Goal: Task Accomplishment & Management: Complete application form

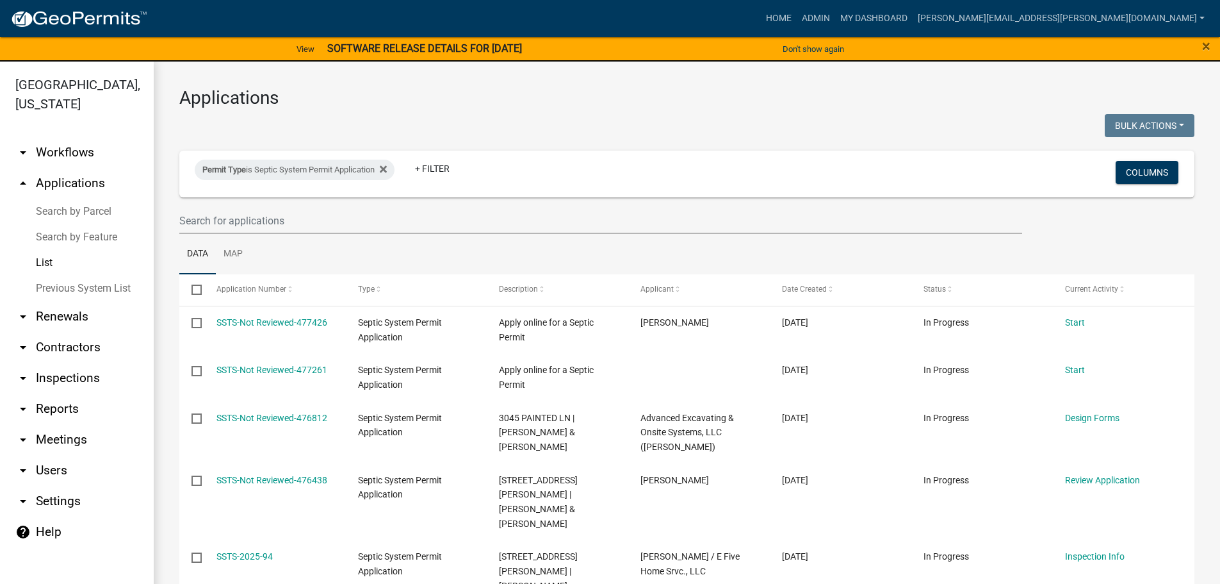
select select "3: 100"
click at [387, 170] on icon at bounding box center [383, 169] width 7 height 10
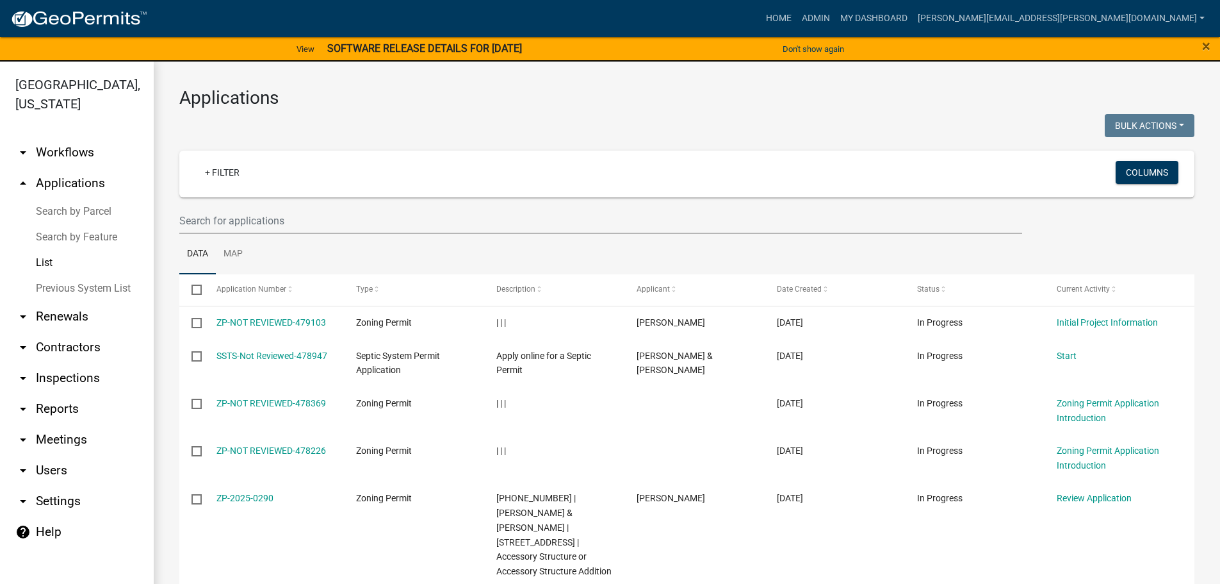
click at [42, 262] on link "List" at bounding box center [77, 263] width 154 height 26
click at [215, 168] on link "+ Filter" at bounding box center [222, 172] width 55 height 23
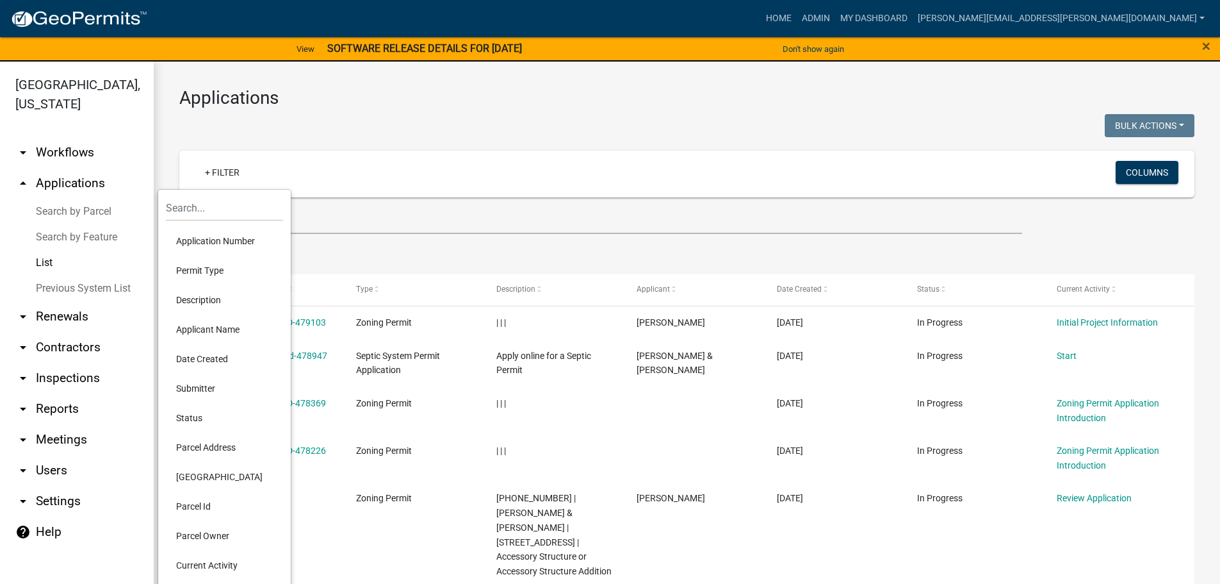
click at [213, 267] on li "Permit Type" at bounding box center [224, 270] width 117 height 29
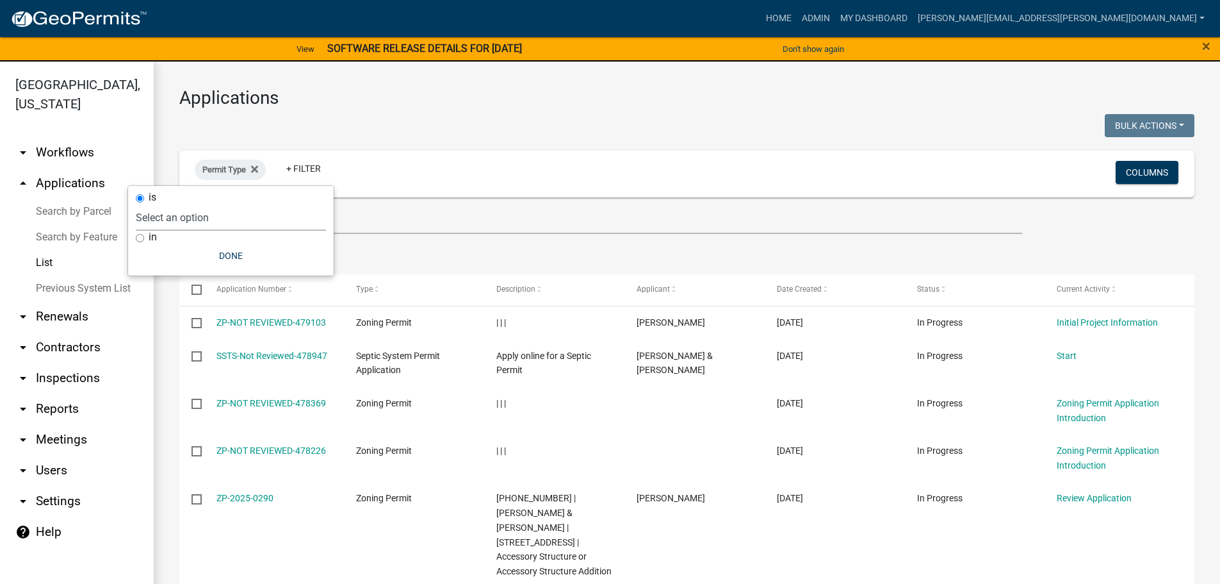
click at [205, 219] on select "Select an option Copy Of - Short Term [PERSON_NAME] DRAFT - CUP/IUP Application…" at bounding box center [231, 217] width 190 height 26
select select "89aa8290-0064-4f09-b800-24f466b336c2"
click at [184, 204] on select "Select an option Copy Of - Short Term [PERSON_NAME] DRAFT - CUP/IUP Application…" at bounding box center [231, 217] width 190 height 26
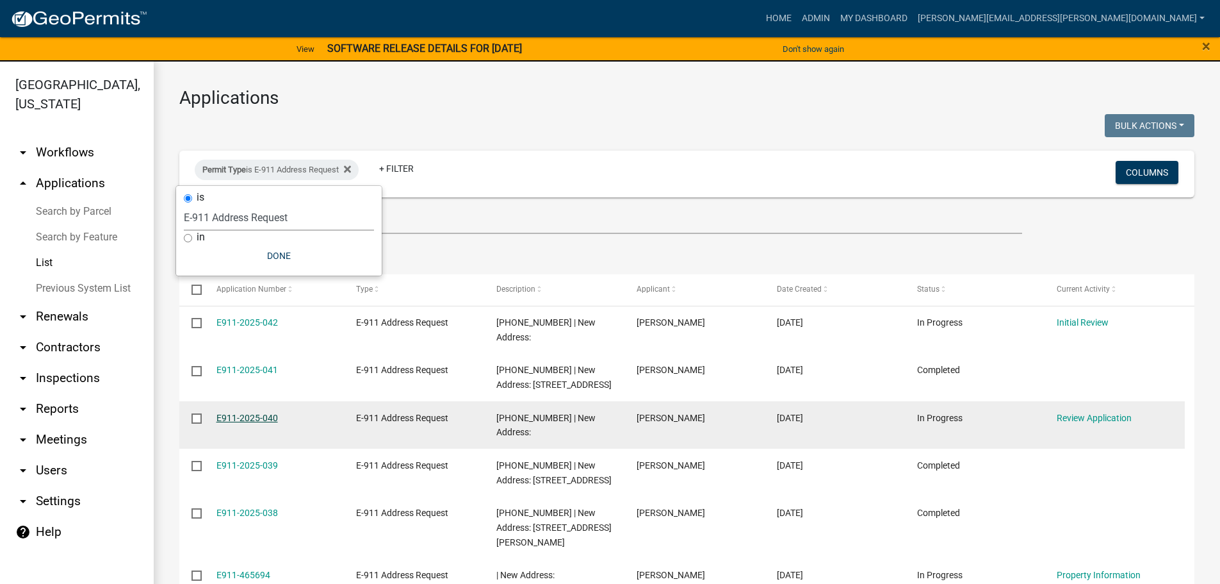
click at [256, 413] on link "E911-2025-040" at bounding box center [247, 418] width 61 height 10
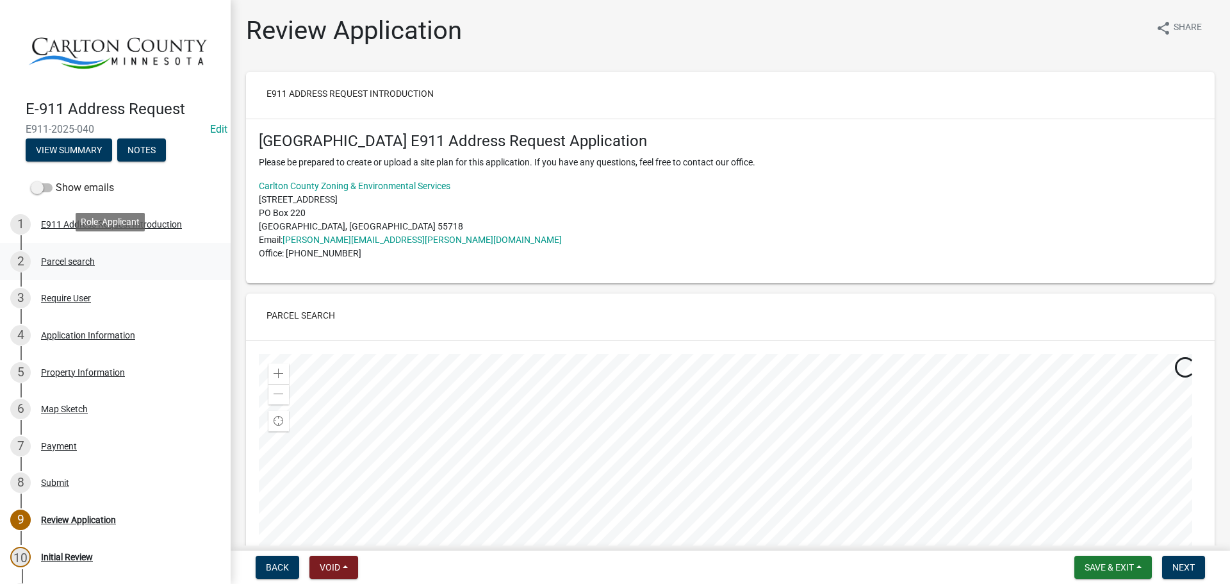
click at [81, 258] on div "Parcel search" at bounding box center [68, 261] width 54 height 9
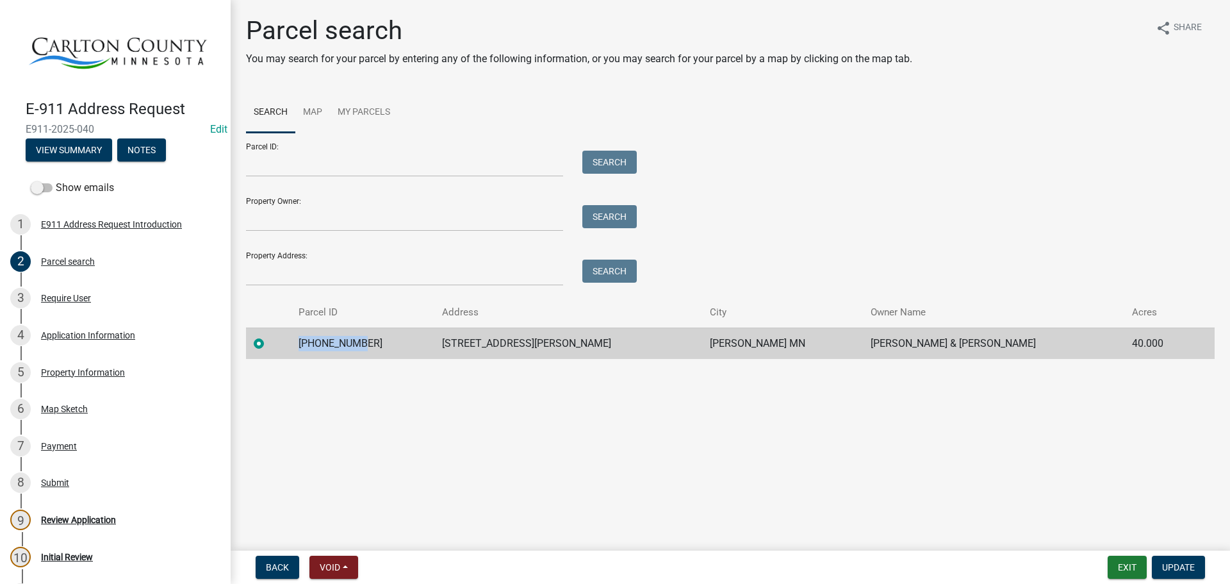
drag, startPoint x: 386, startPoint y: 340, endPoint x: 323, endPoint y: 338, distance: 62.8
click at [323, 338] on td "[PHONE_NUMBER]" at bounding box center [363, 342] width 144 height 31
copy td "[PHONE_NUMBER]"
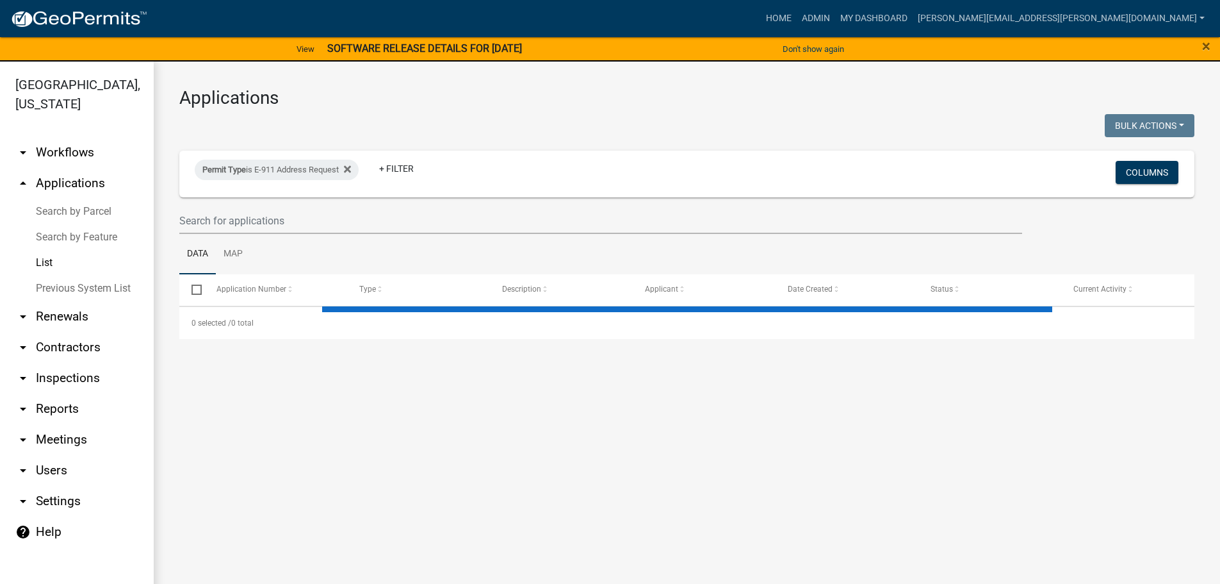
select select "3: 100"
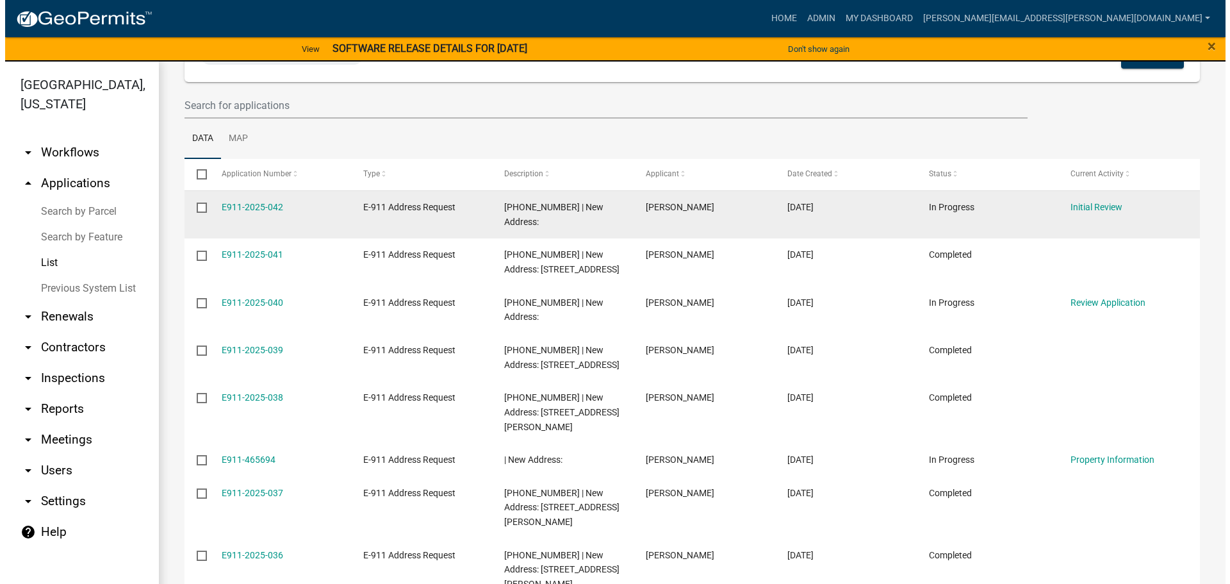
scroll to position [128, 0]
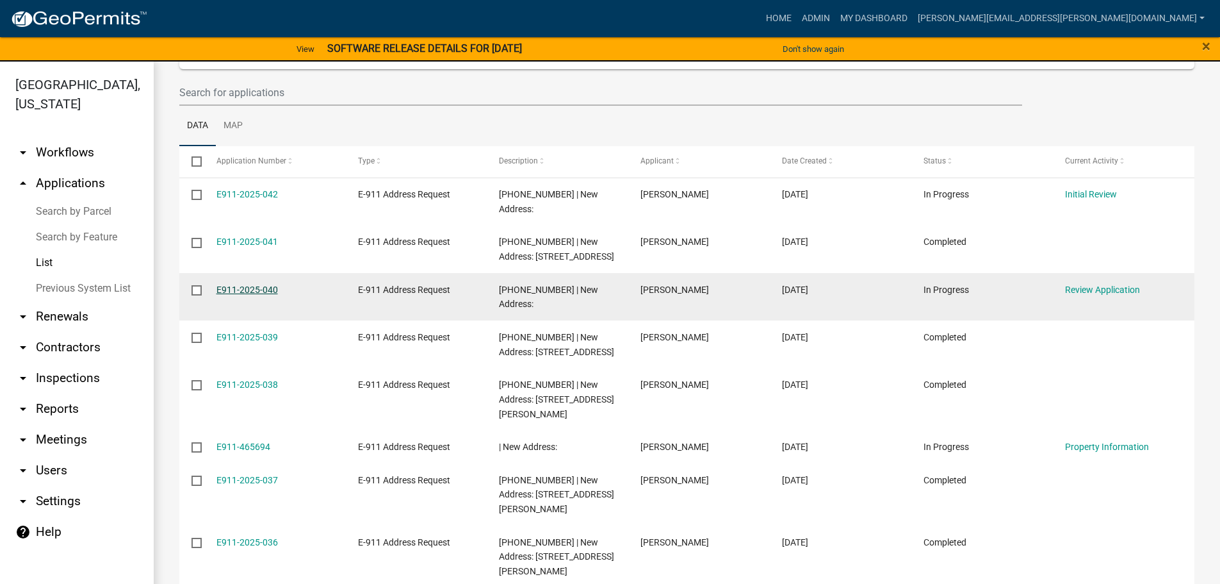
click at [261, 284] on link "E911-2025-040" at bounding box center [247, 289] width 61 height 10
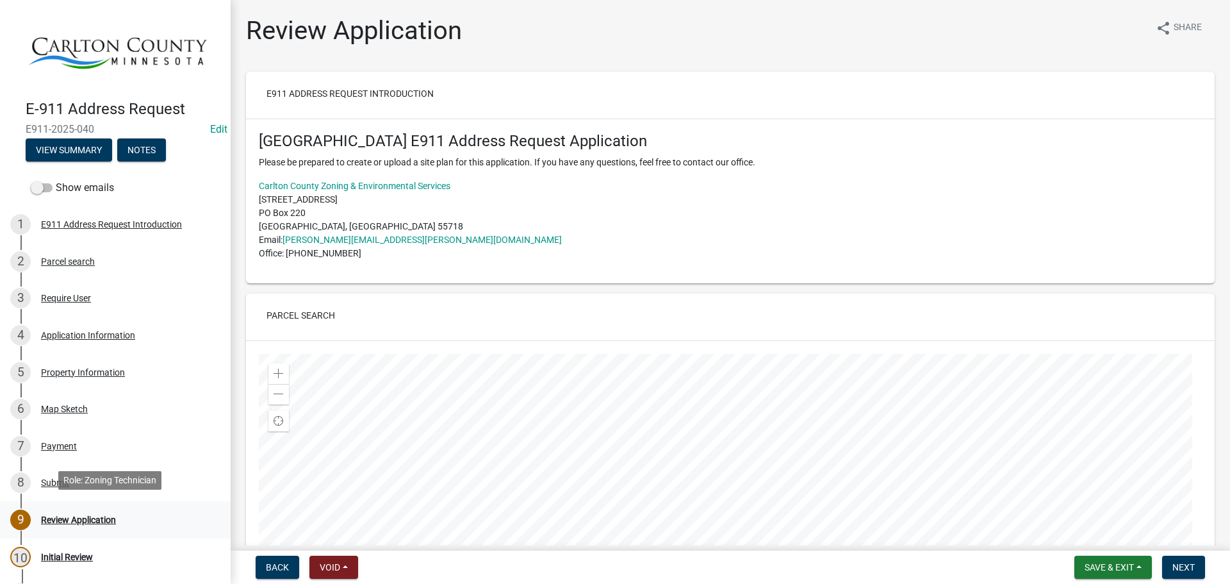
click at [84, 515] on div "Review Application" at bounding box center [78, 519] width 75 height 9
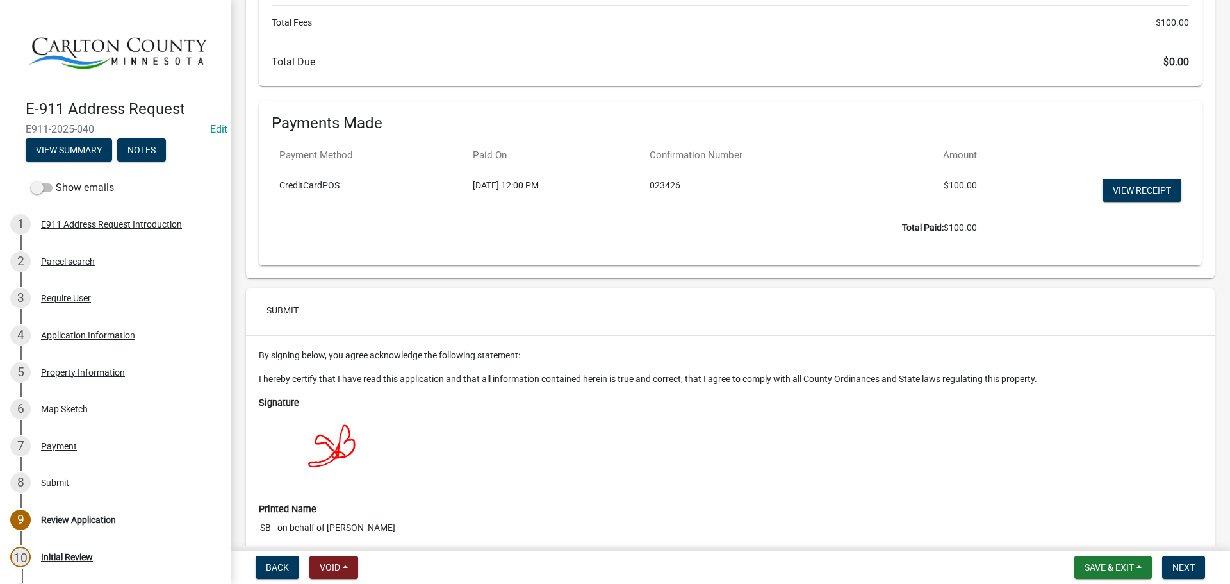
scroll to position [3459, 0]
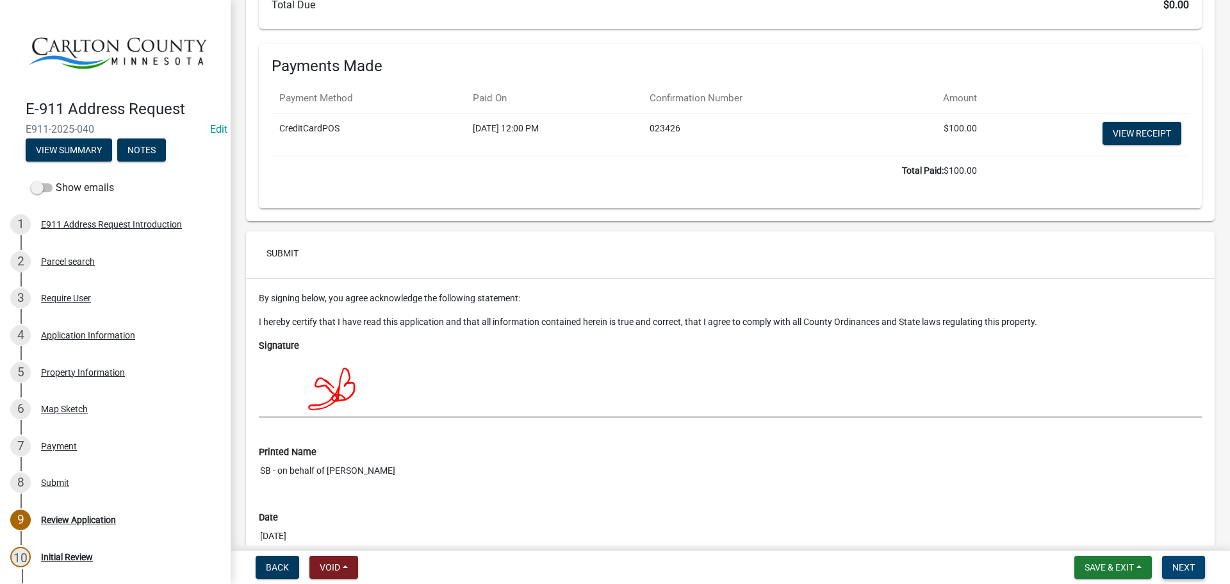
click at [1176, 566] on span "Next" at bounding box center [1183, 567] width 22 height 10
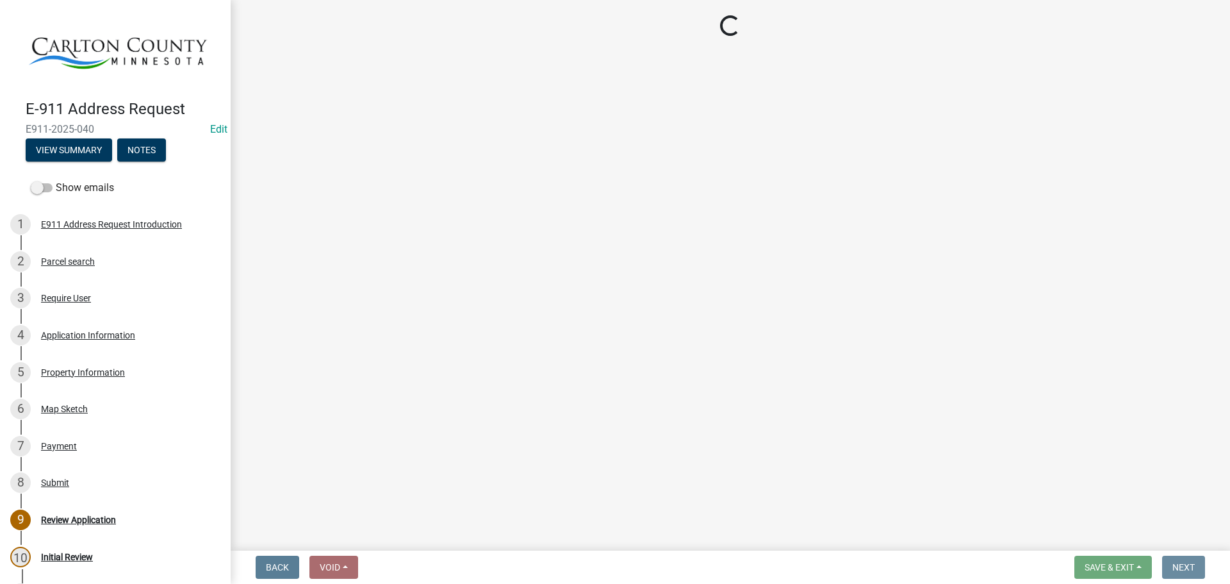
scroll to position [0, 0]
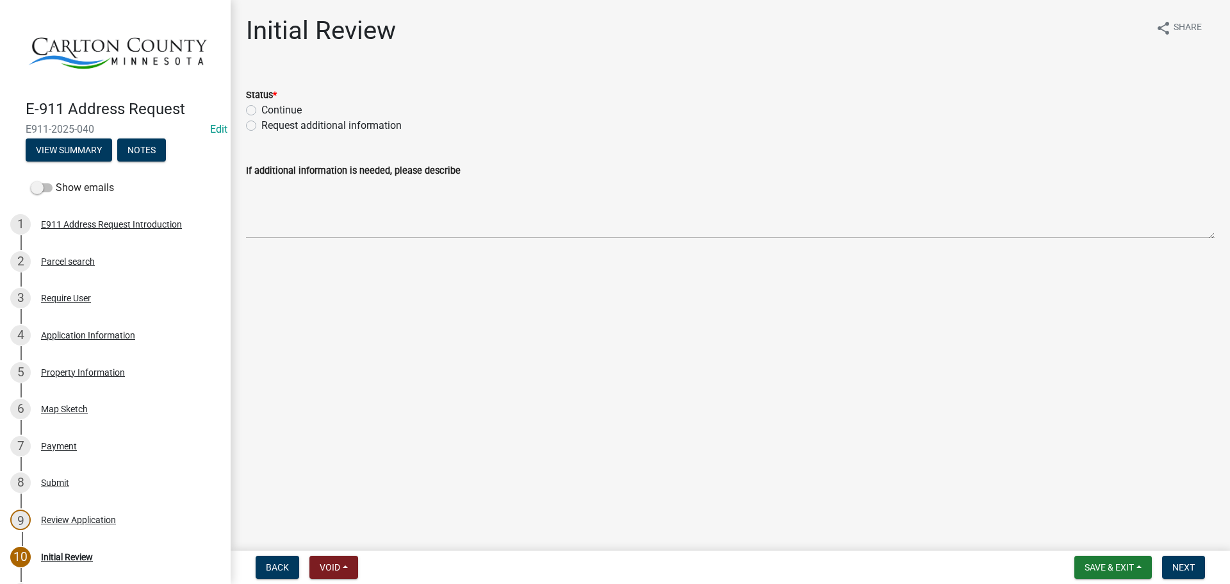
click at [272, 109] on label "Continue" at bounding box center [281, 109] width 40 height 15
click at [270, 109] on input "Continue" at bounding box center [265, 106] width 8 height 8
radio input "true"
click at [1177, 558] on button "Next" at bounding box center [1183, 566] width 43 height 23
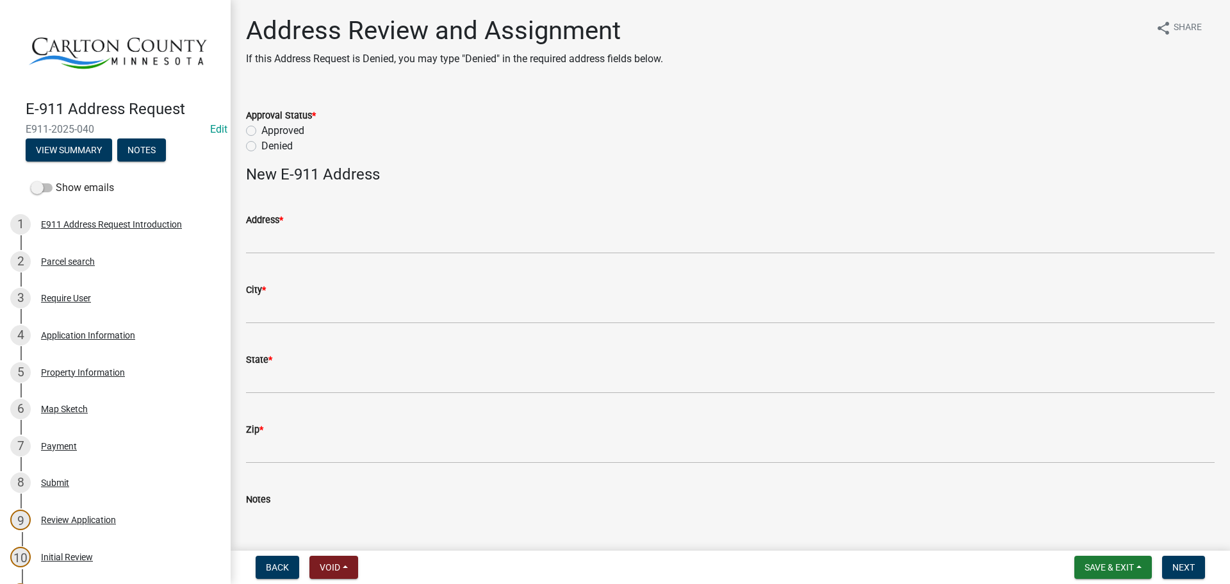
click at [293, 133] on label "Approved" at bounding box center [282, 130] width 43 height 15
click at [270, 131] on input "Approved" at bounding box center [265, 127] width 8 height 8
radio input "true"
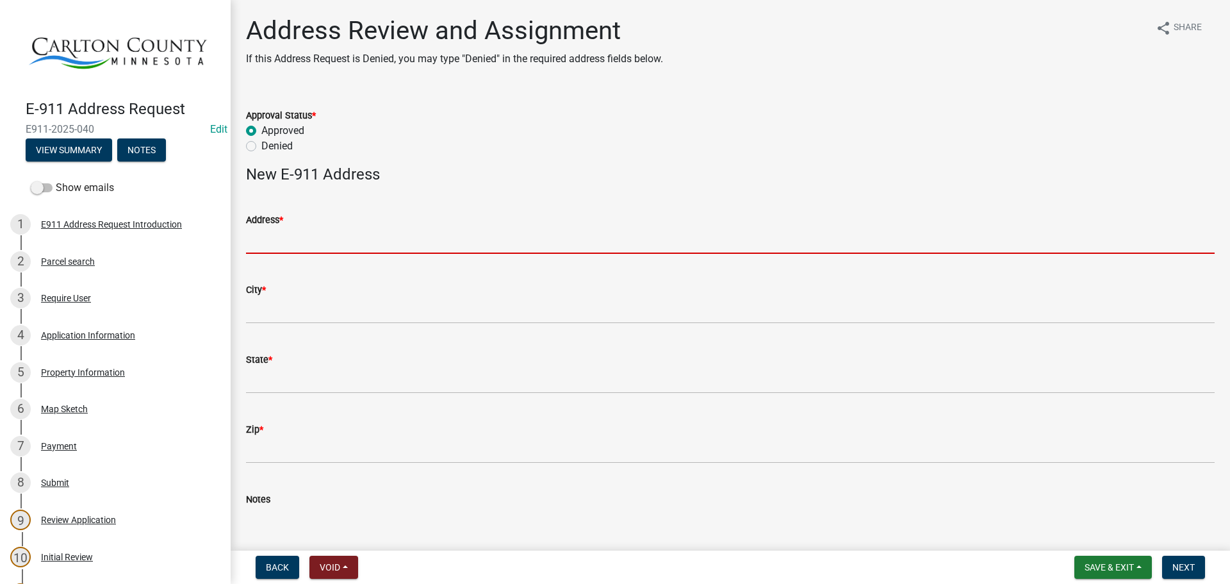
click at [289, 238] on input "Address *" at bounding box center [730, 240] width 969 height 26
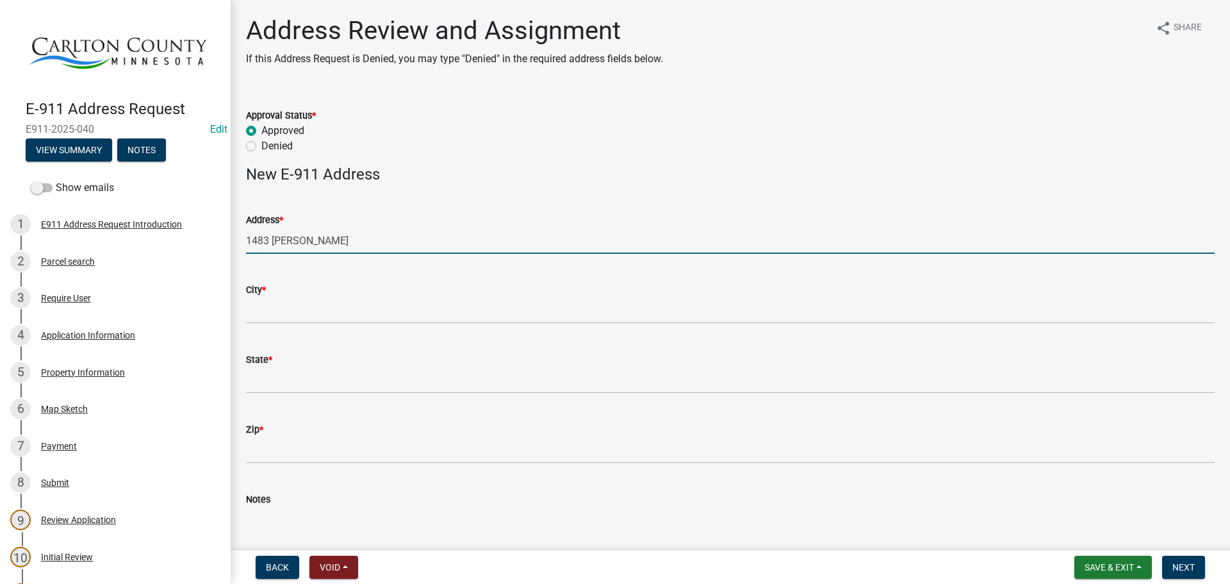
type input "1483 [PERSON_NAME]"
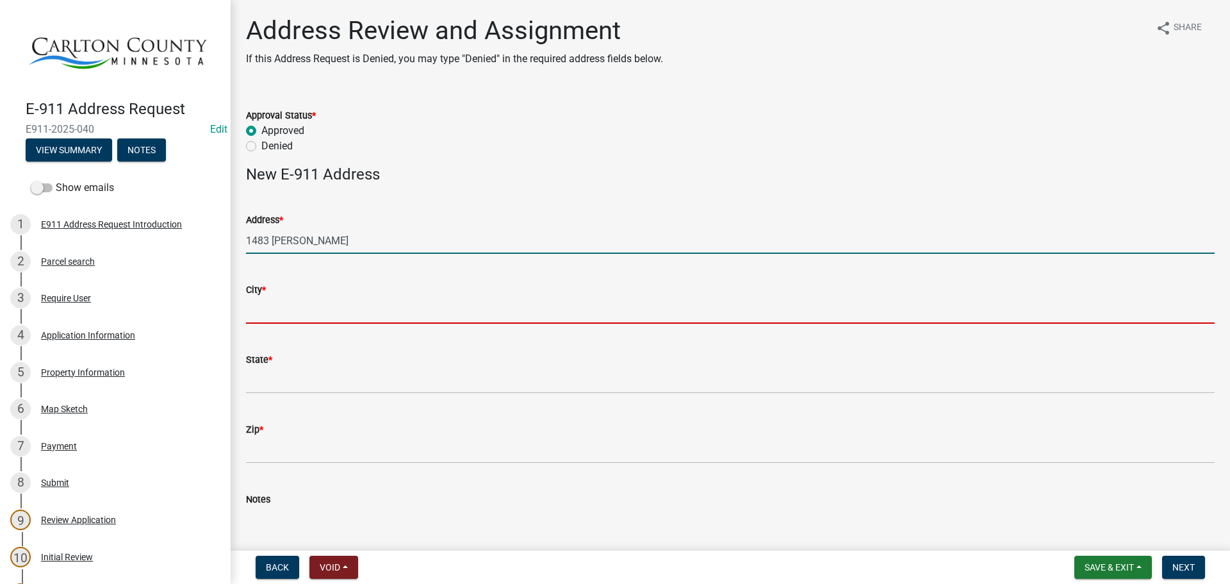
click at [270, 316] on input "City *" at bounding box center [730, 310] width 969 height 26
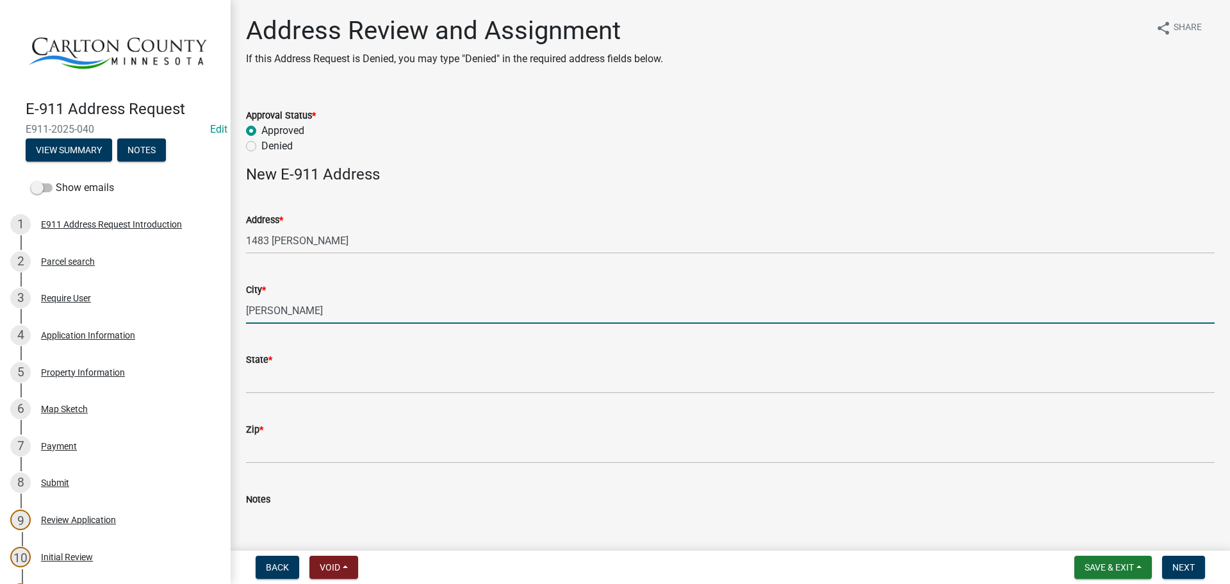
type input "[PERSON_NAME]"
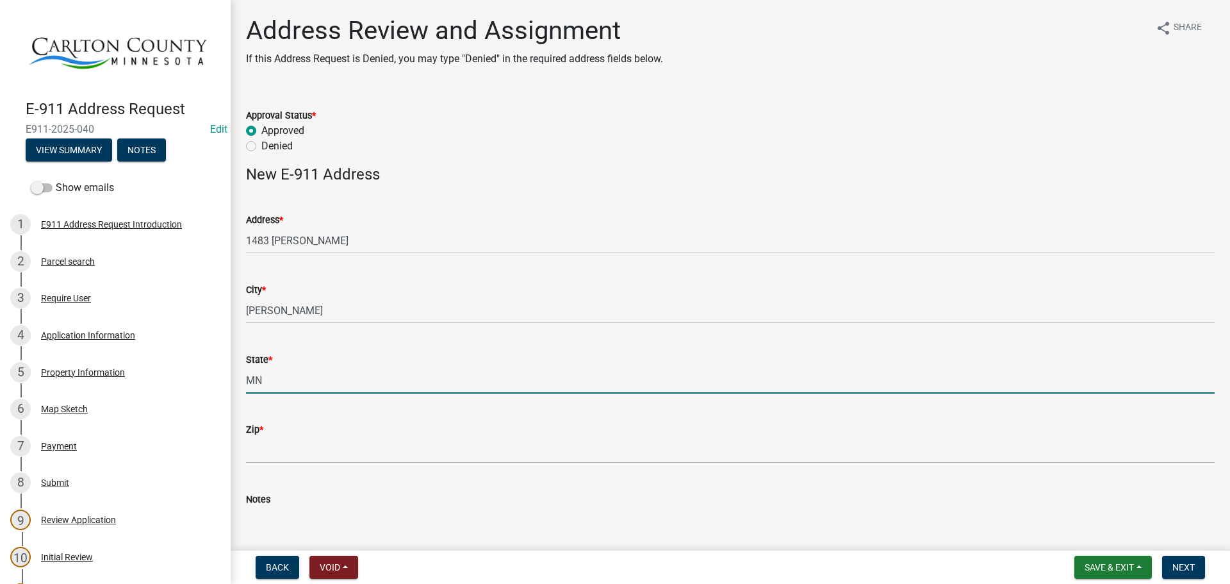
type input "MN"
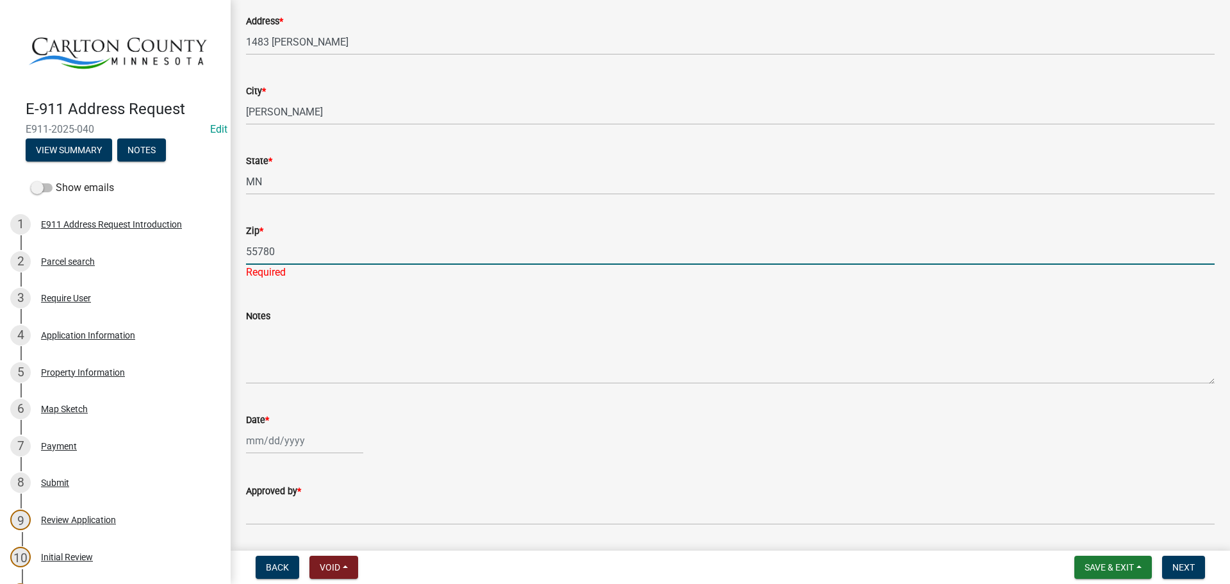
scroll to position [238, 0]
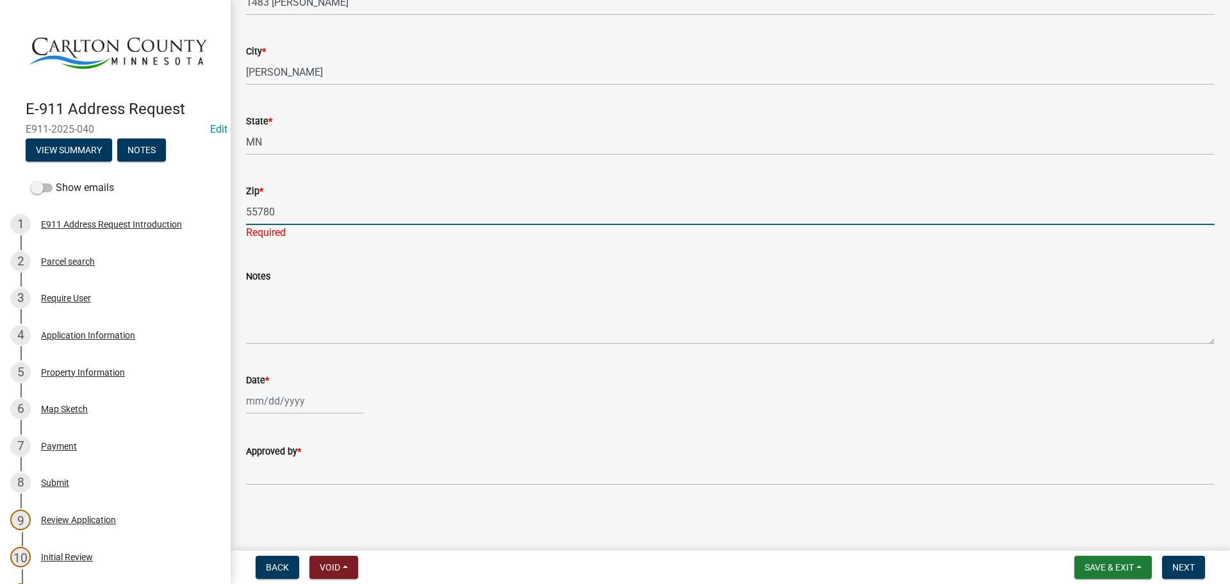
type input "55780"
click at [265, 403] on div at bounding box center [304, 401] width 117 height 26
select select "9"
select select "2025"
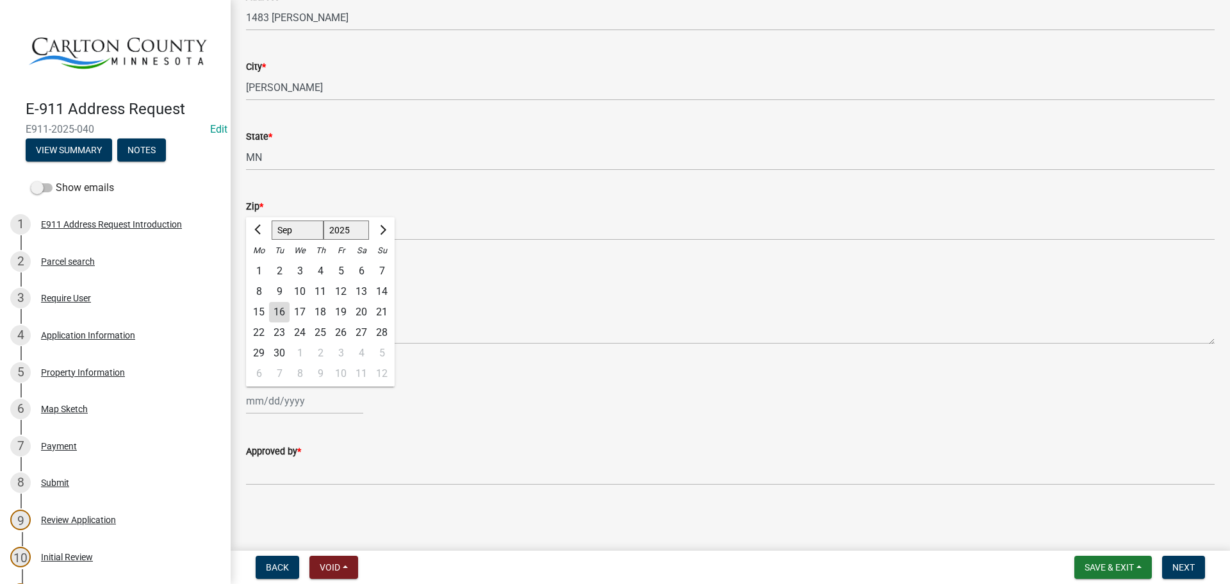
scroll to position [223, 0]
click at [278, 310] on div "16" at bounding box center [279, 312] width 20 height 20
type input "[DATE]"
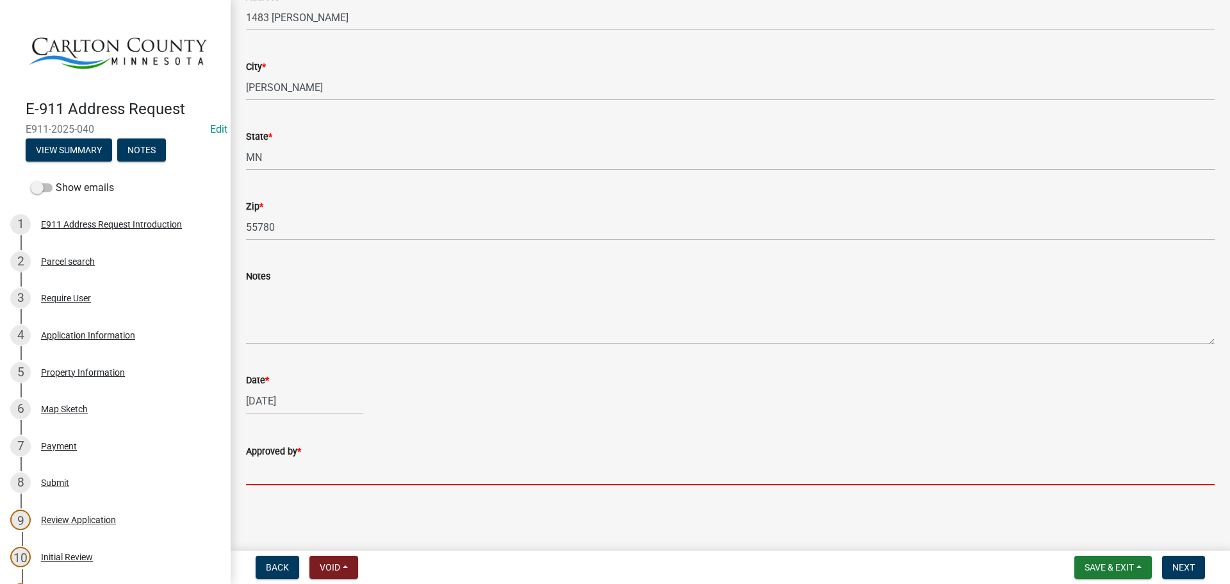
click at [291, 465] on input "Approved by *" at bounding box center [730, 472] width 969 height 26
type input "[PERSON_NAME]"
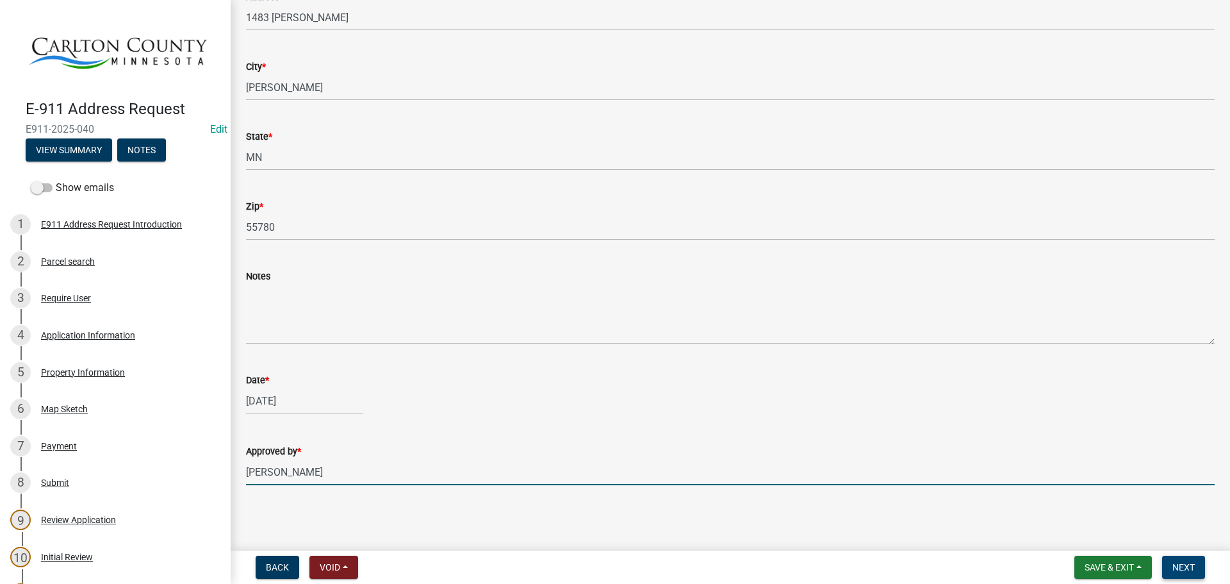
click at [1188, 569] on span "Next" at bounding box center [1183, 567] width 22 height 10
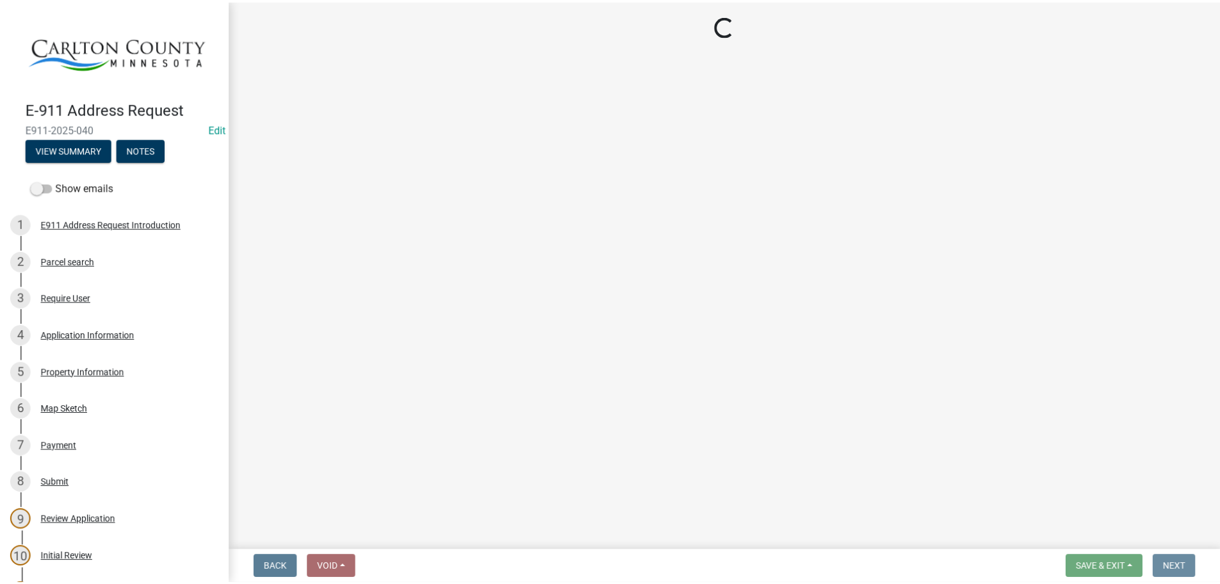
scroll to position [0, 0]
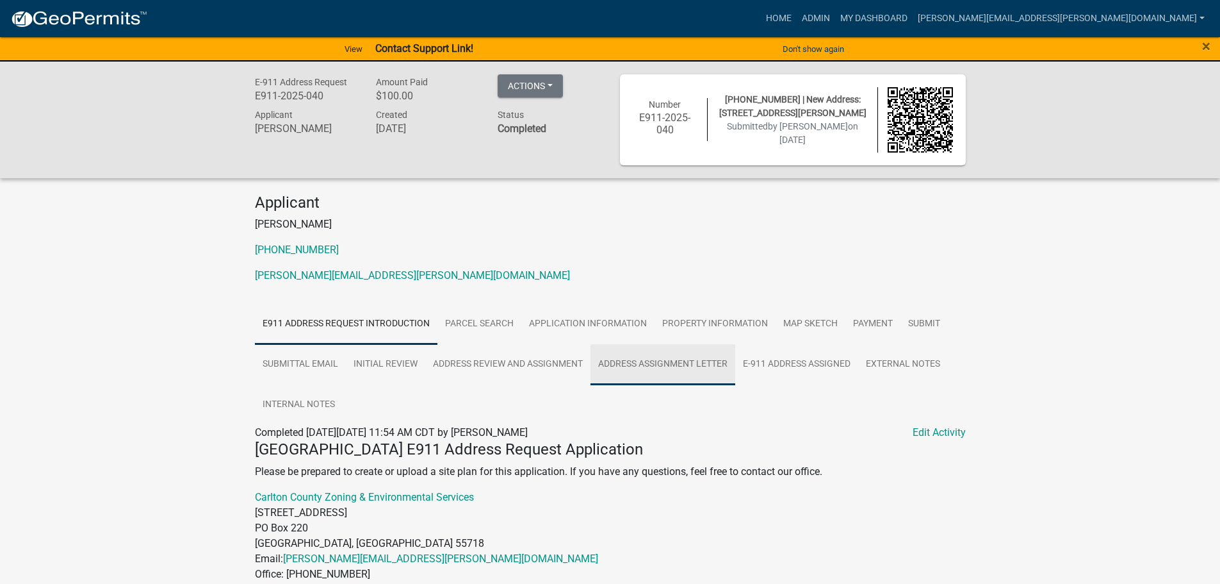
click at [623, 363] on link "Address Assignment Letter" at bounding box center [663, 364] width 145 height 41
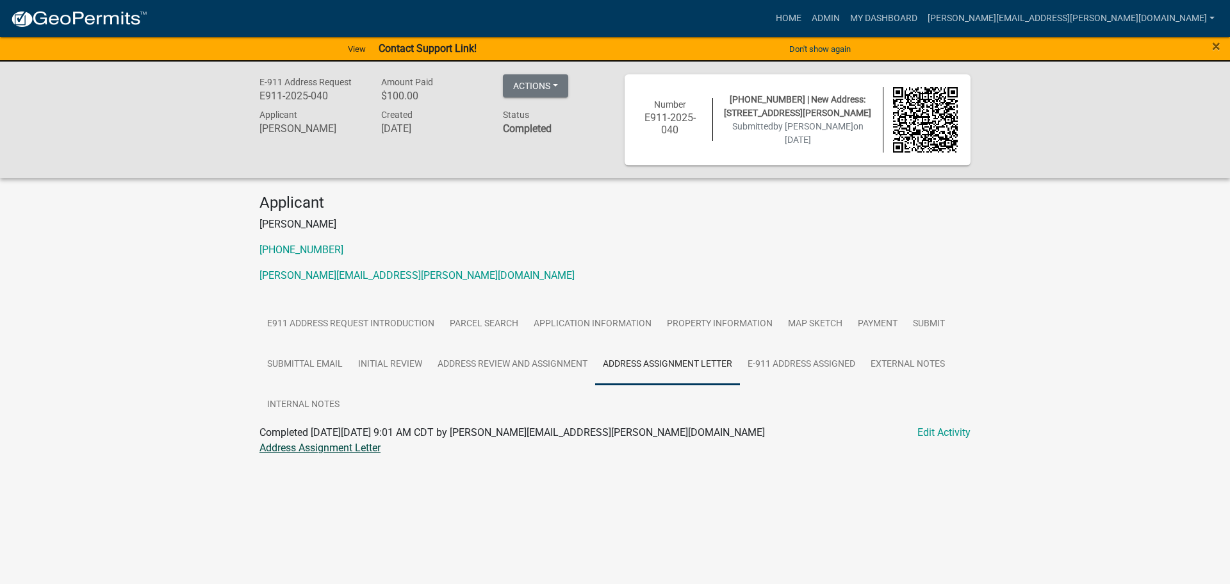
click at [369, 449] on link "Address Assignment Letter" at bounding box center [319, 447] width 121 height 12
click at [467, 319] on link "Parcel search" at bounding box center [484, 324] width 84 height 41
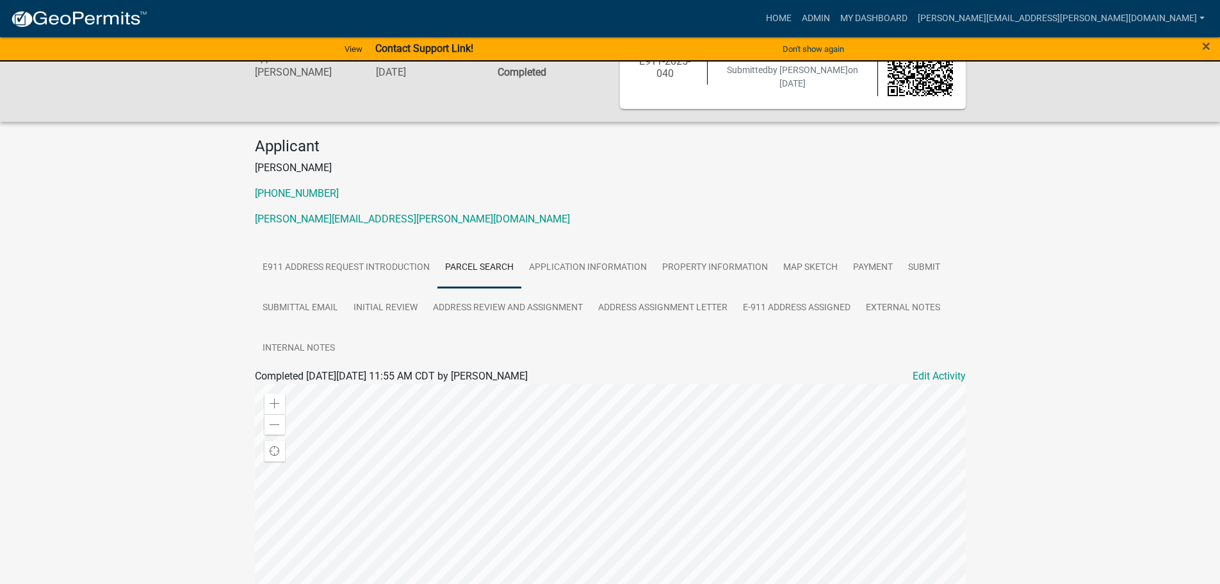
scroll to position [47, 0]
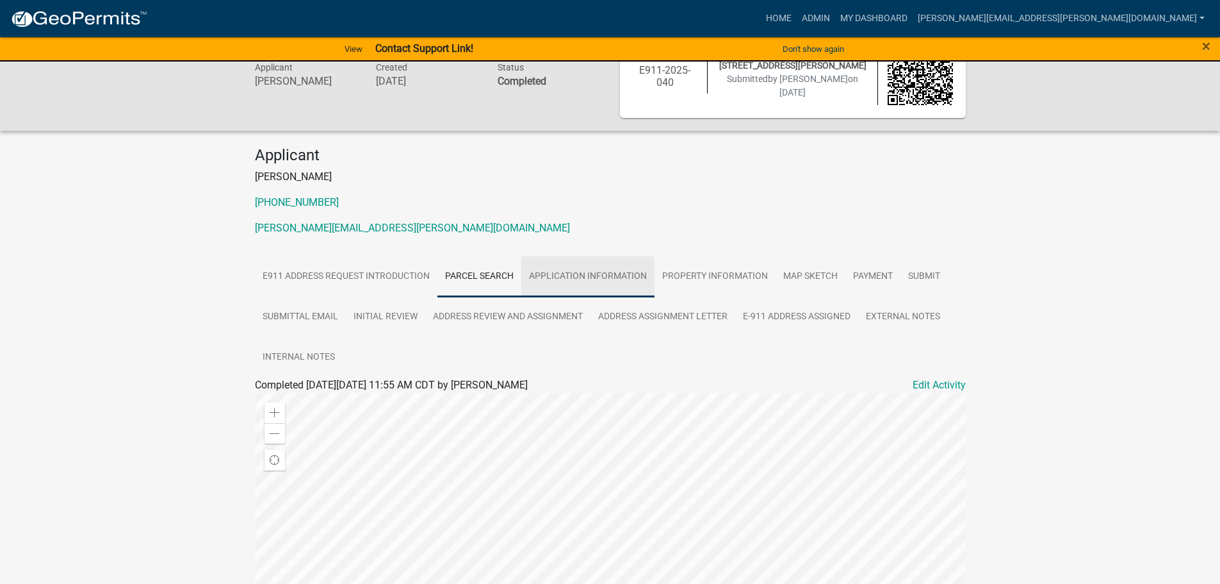
click at [598, 278] on link "Application Information" at bounding box center [587, 276] width 133 height 41
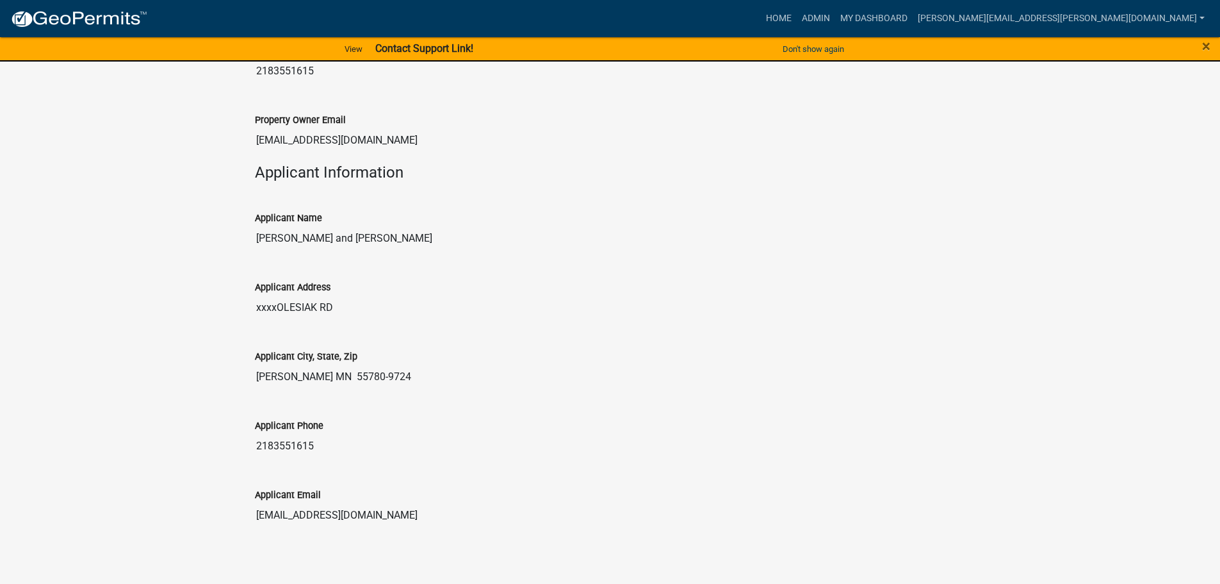
scroll to position [729, 0]
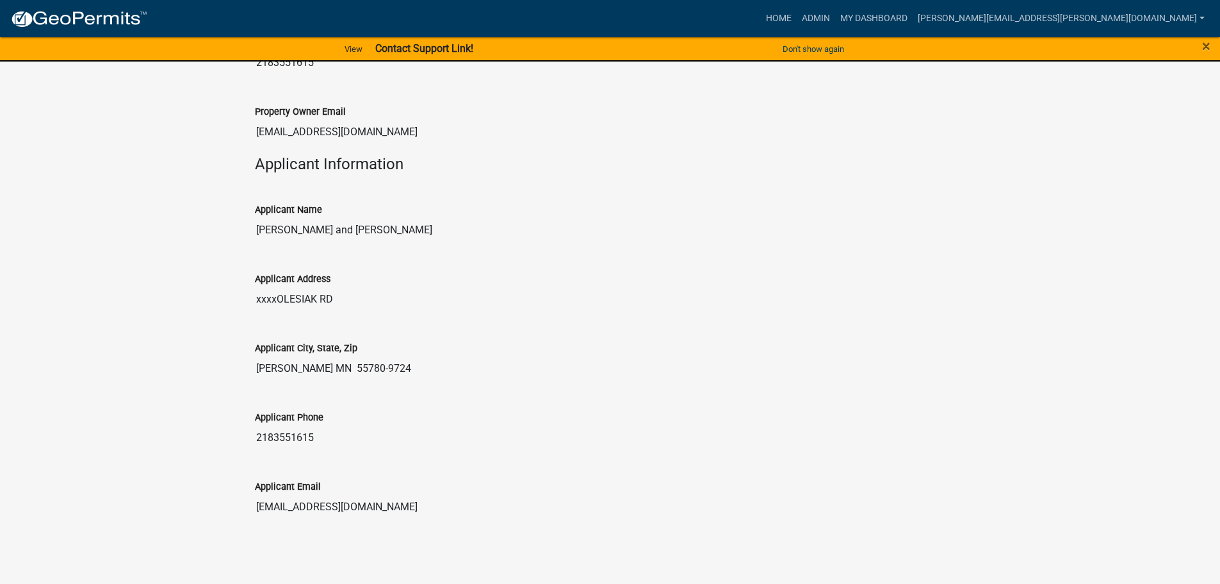
drag, startPoint x: 379, startPoint y: 511, endPoint x: 256, endPoint y: 501, distance: 122.8
click at [256, 501] on input "[EMAIL_ADDRESS][DOMAIN_NAME]" at bounding box center [610, 507] width 711 height 26
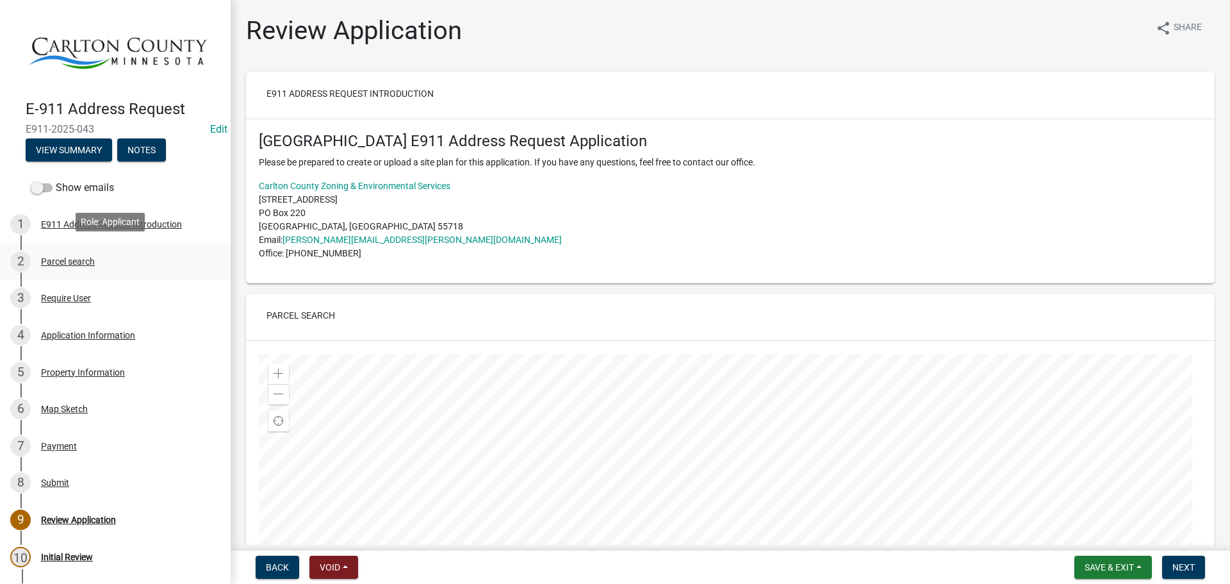
click at [80, 257] on div "Parcel search" at bounding box center [68, 261] width 54 height 9
